Goal: Task Accomplishment & Management: Complete application form

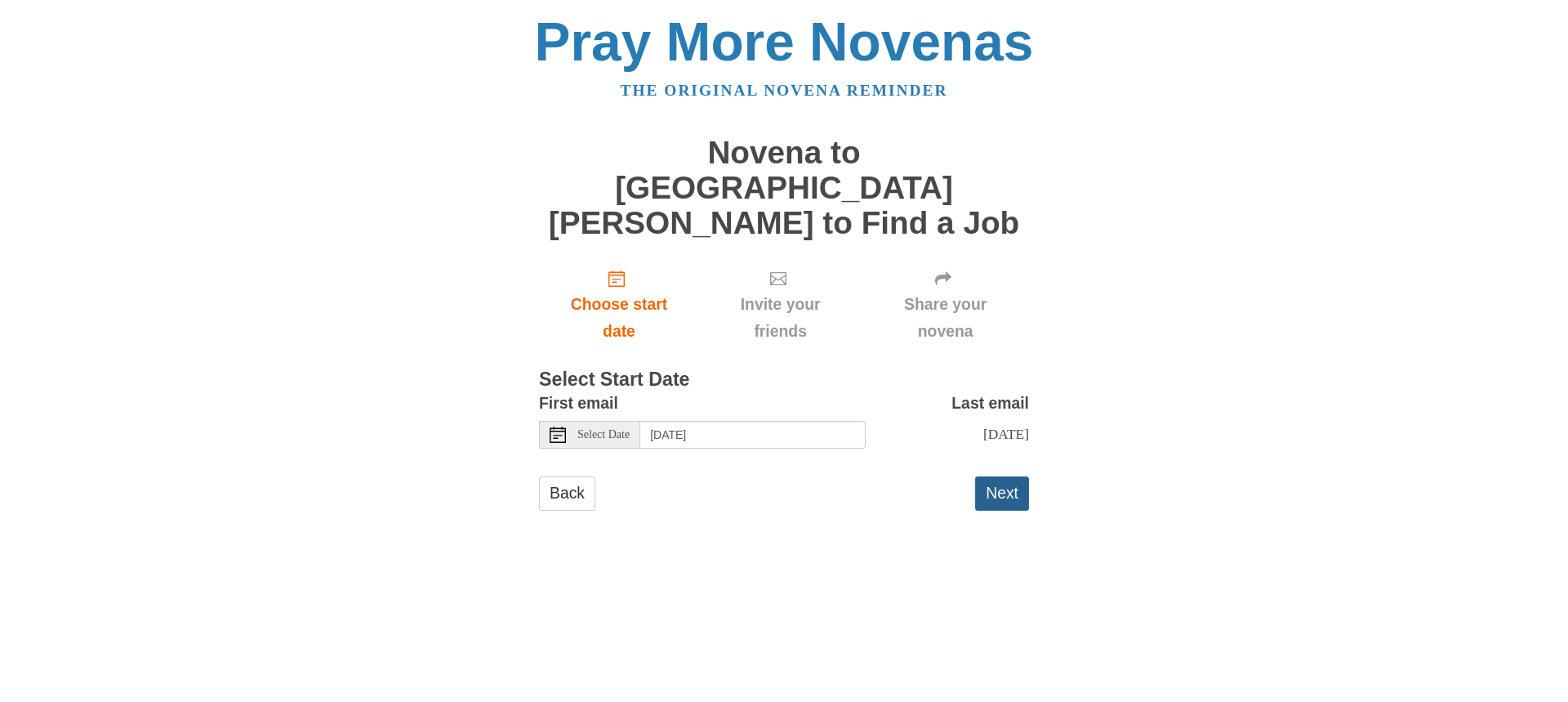
click at [1004, 476] on button "Next" at bounding box center [1002, 493] width 54 height 33
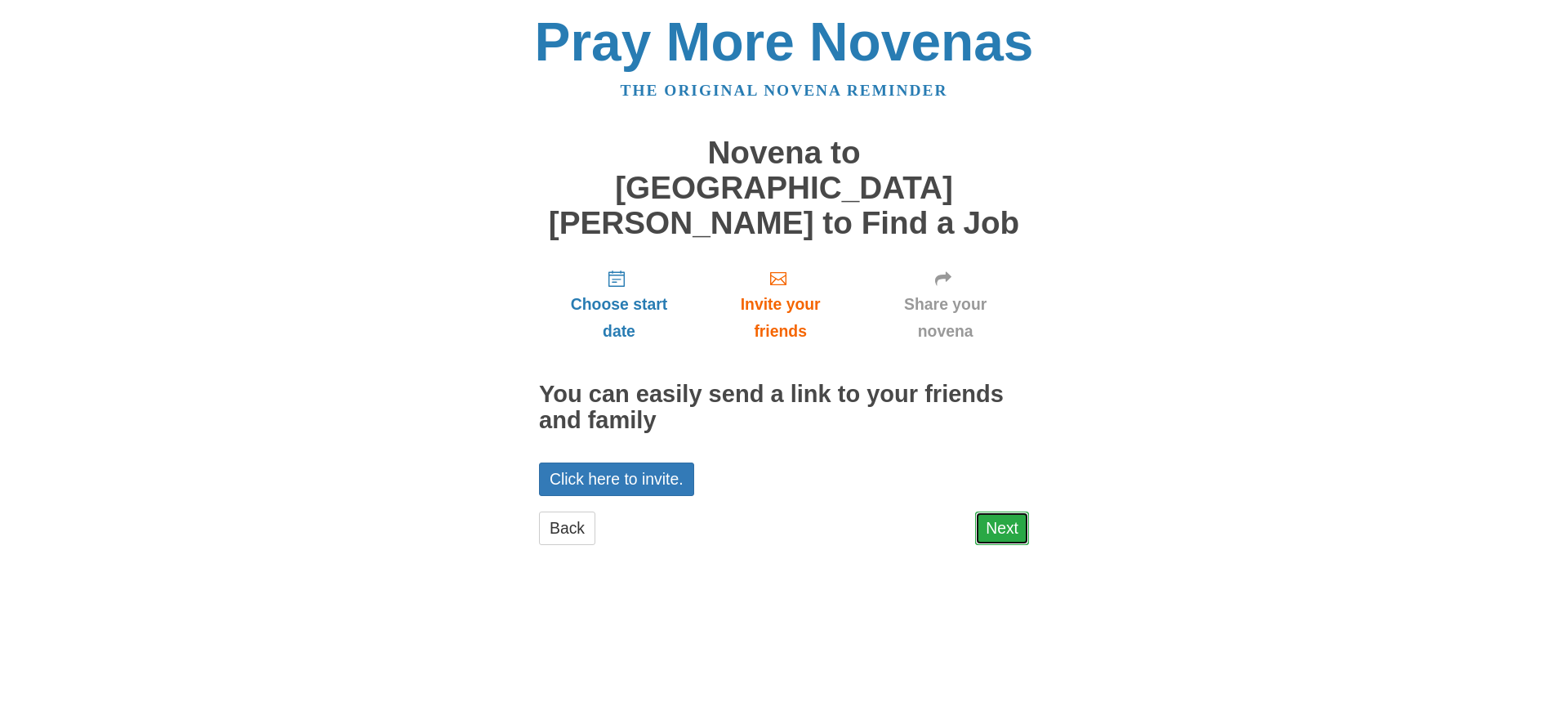
click at [1014, 511] on link "Next" at bounding box center [1002, 528] width 54 height 33
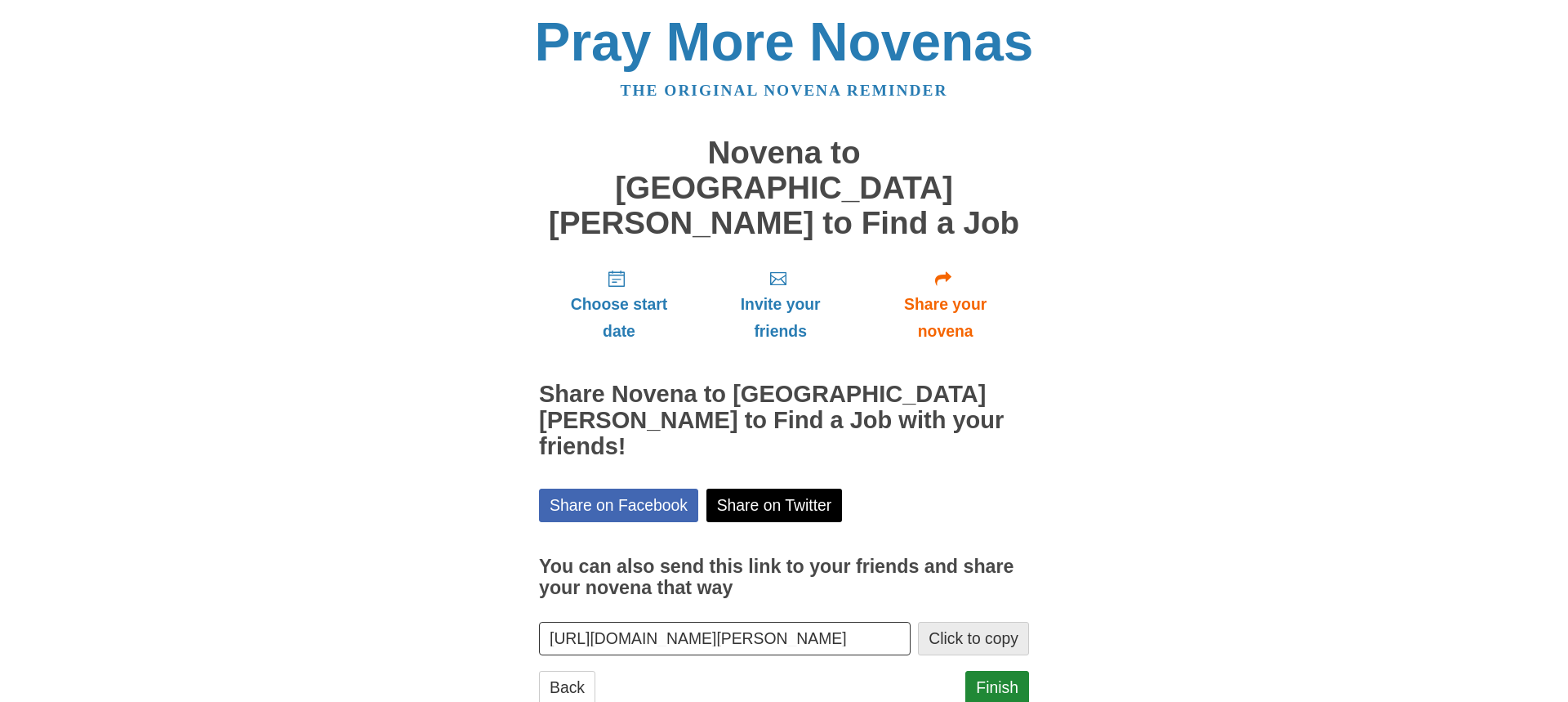
click at [983, 621] on button "Click to copy" at bounding box center [973, 638] width 111 height 33
click at [1003, 671] on link "Finish" at bounding box center [997, 687] width 64 height 33
